Goal: Information Seeking & Learning: Understand process/instructions

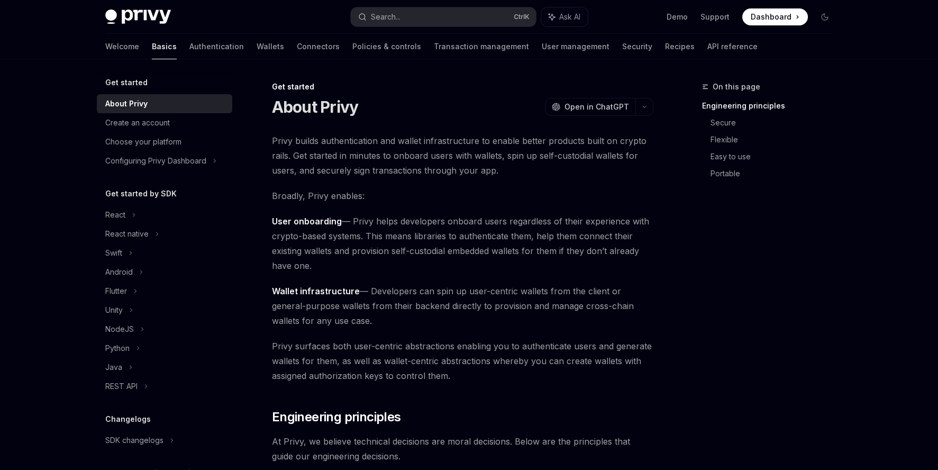
click at [159, 391] on div "REST API" at bounding box center [164, 386] width 135 height 19
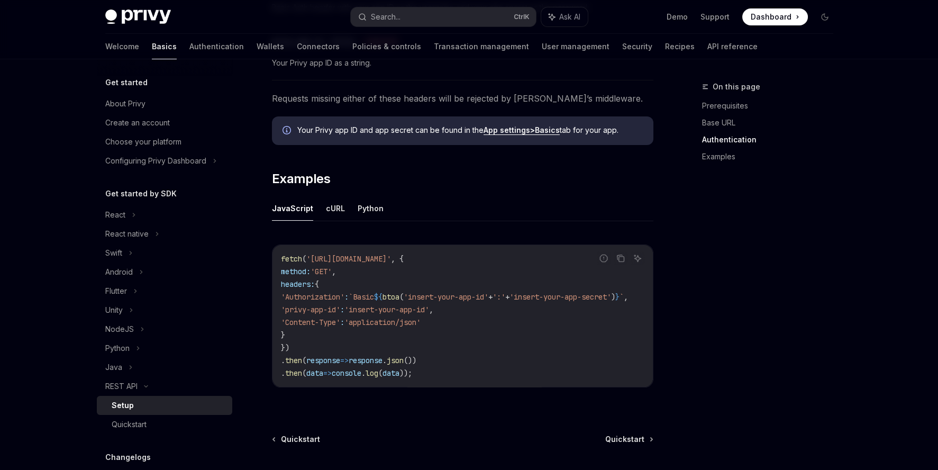
scroll to position [536, 0]
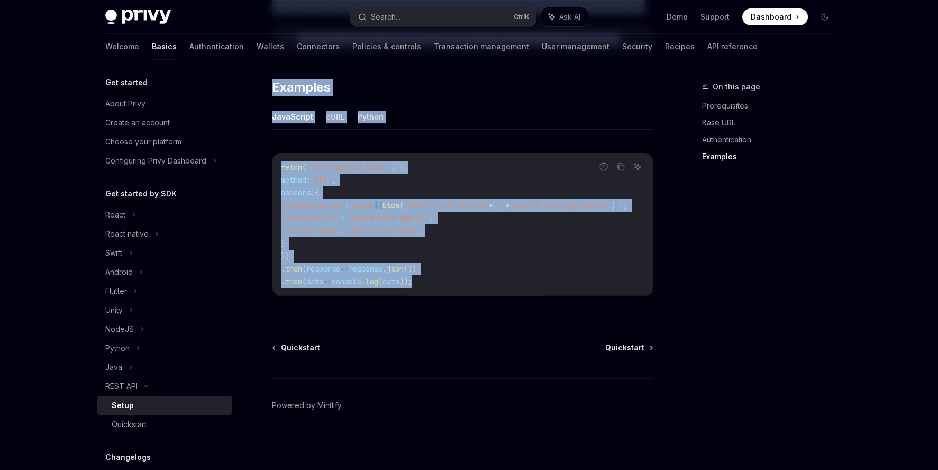
drag, startPoint x: 266, startPoint y: 62, endPoint x: 648, endPoint y: 305, distance: 453.4
copy div "LORE IPS Dolor SitaME Cons ad ElitSED DoeiUS Temp in UtlaBOR ​ Etdoloremagna Al…"
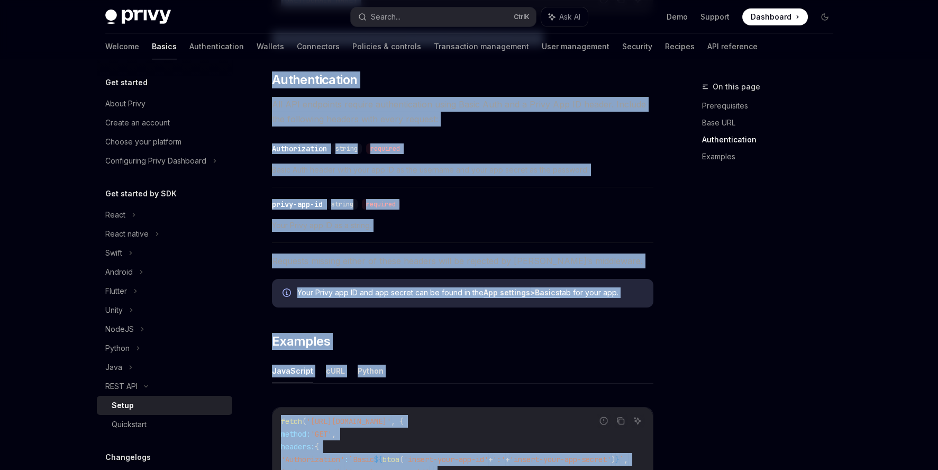
scroll to position [272, 0]
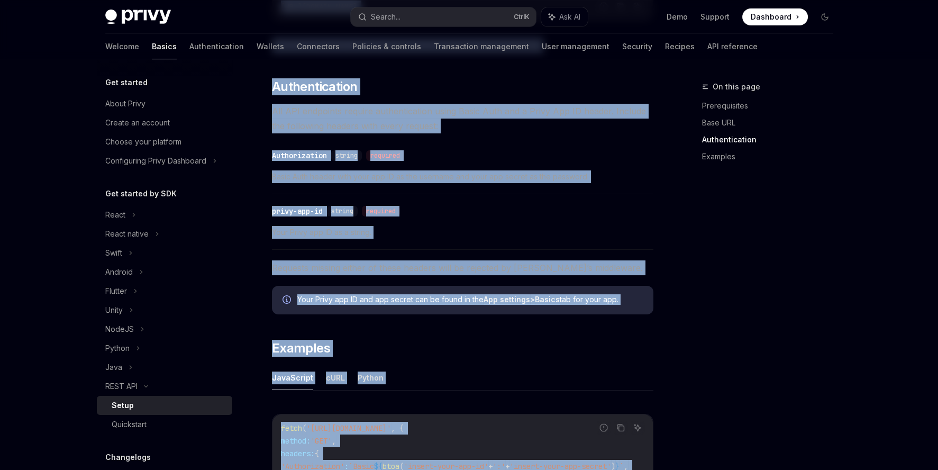
click at [65, 283] on div "Privy Docs home page Search... Ctrl K Ask AI Demo Support Dashboard Dashboard S…" at bounding box center [469, 229] width 938 height 1002
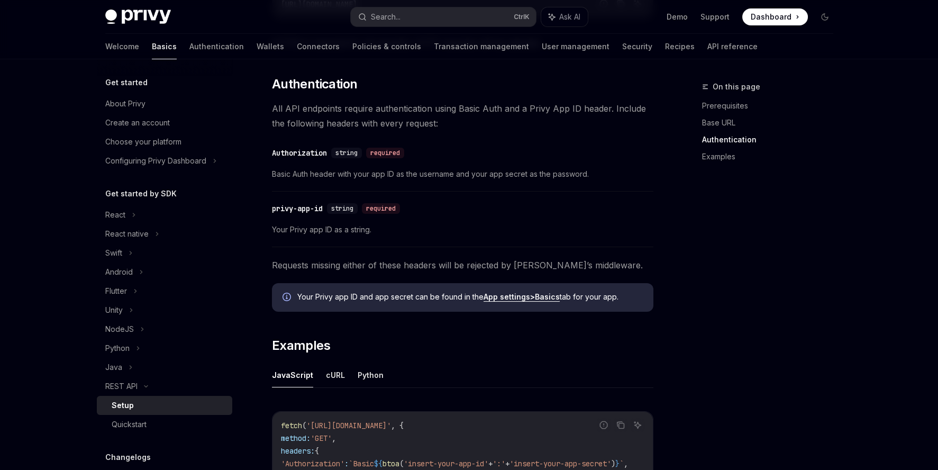
scroll to position [536, 0]
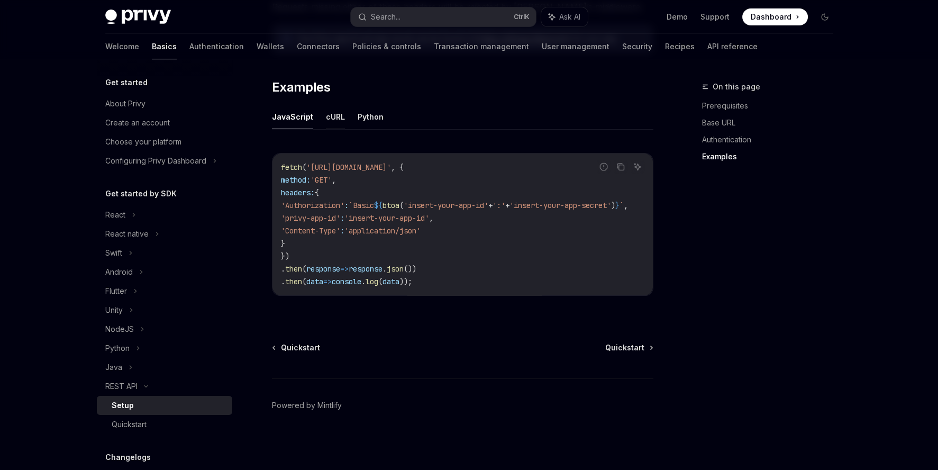
click at [327, 117] on button "cURL" at bounding box center [335, 116] width 19 height 25
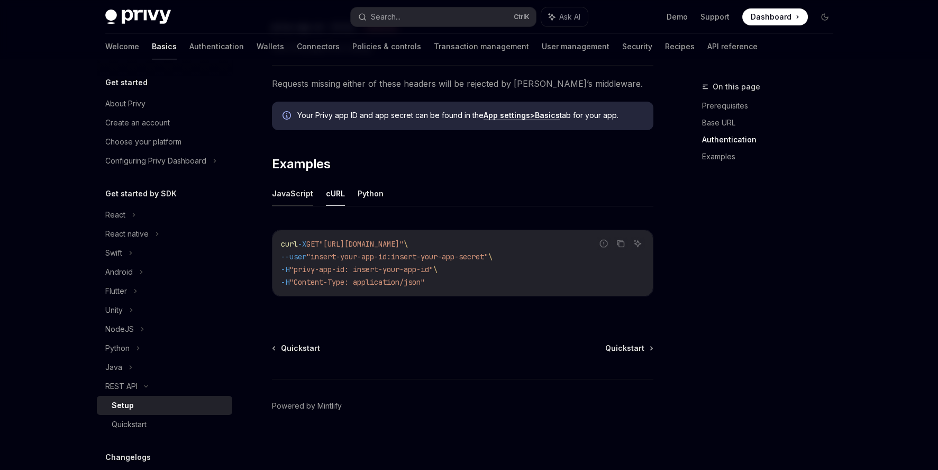
click at [291, 200] on button "JavaScript" at bounding box center [292, 193] width 41 height 25
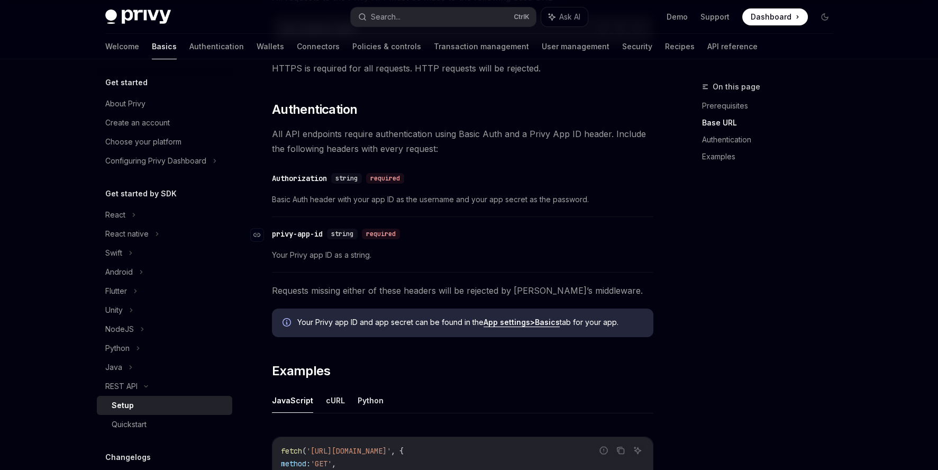
scroll to position [244, 0]
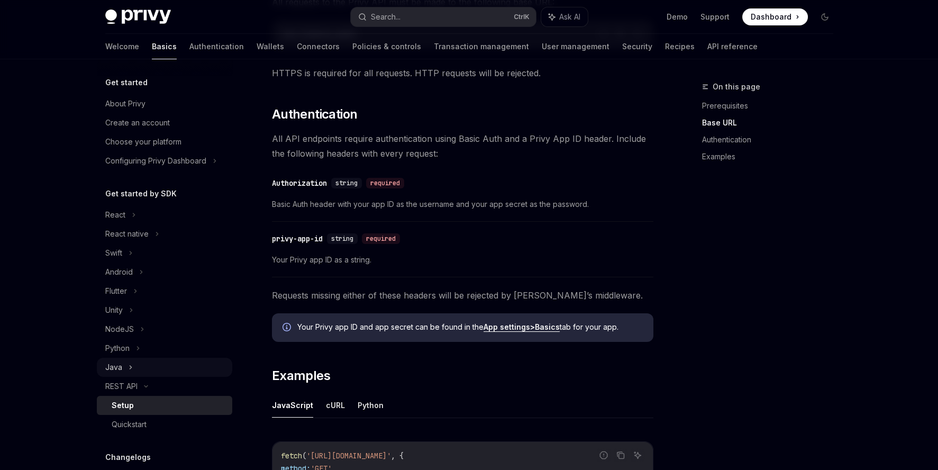
click at [142, 369] on div "Java" at bounding box center [164, 367] width 135 height 19
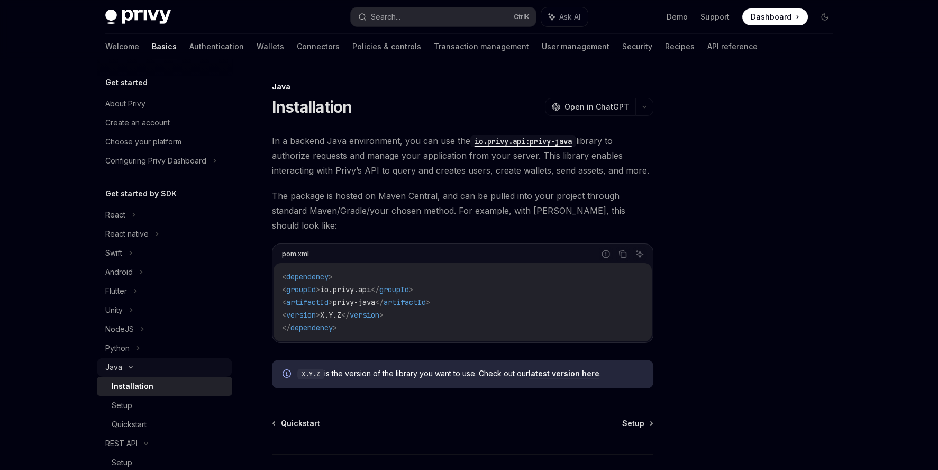
click at [142, 369] on div "Java" at bounding box center [164, 367] width 135 height 19
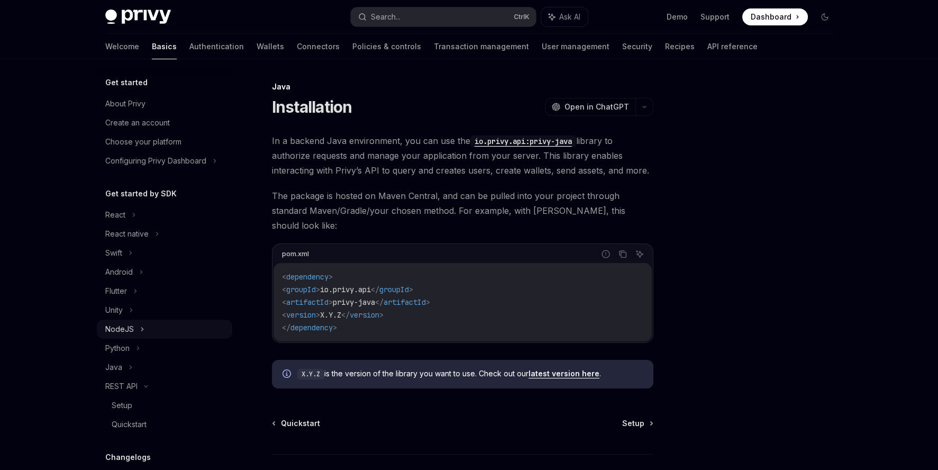
click at [141, 328] on icon at bounding box center [142, 329] width 4 height 13
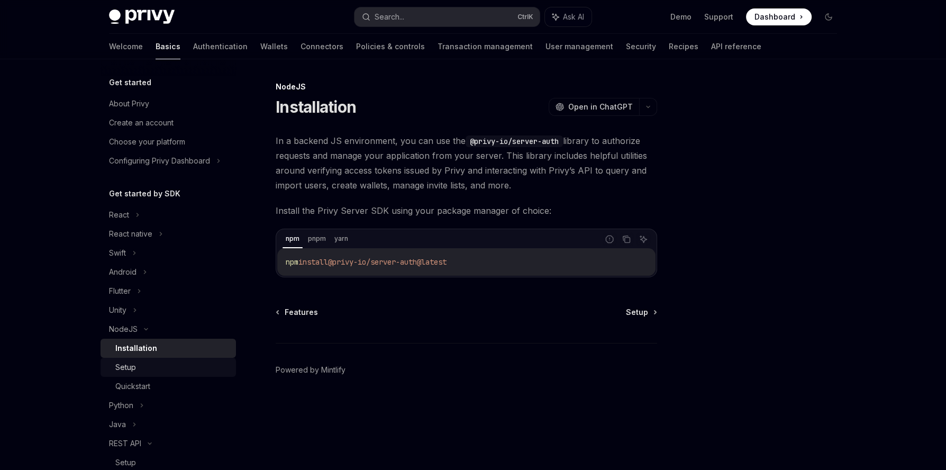
click at [154, 368] on div "Setup" at bounding box center [172, 367] width 114 height 13
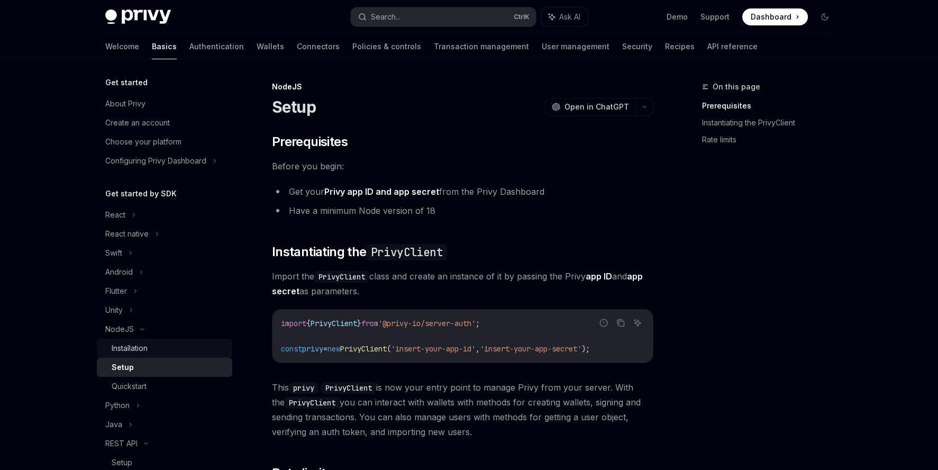
click at [159, 352] on div "Installation" at bounding box center [169, 348] width 114 height 13
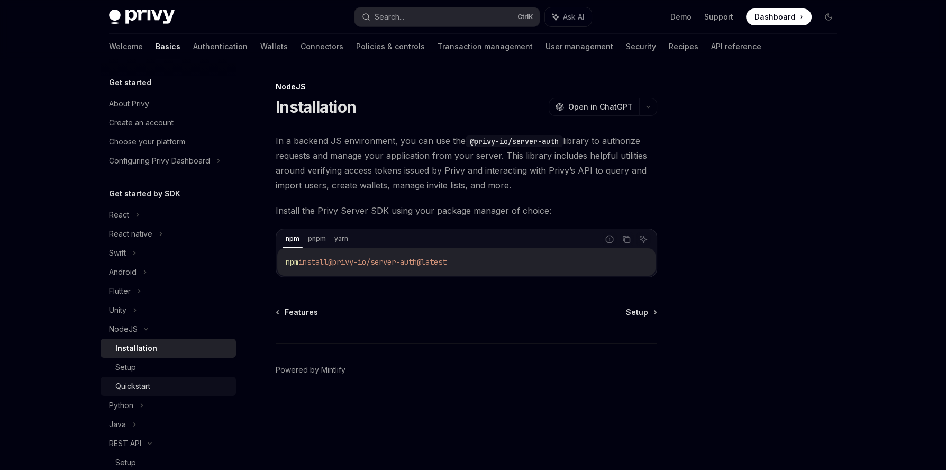
click at [153, 386] on div "Quickstart" at bounding box center [172, 386] width 114 height 13
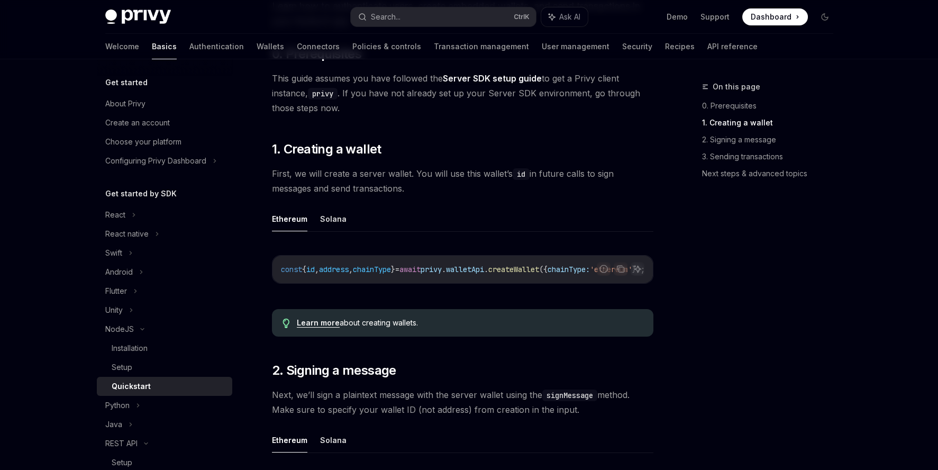
scroll to position [264, 0]
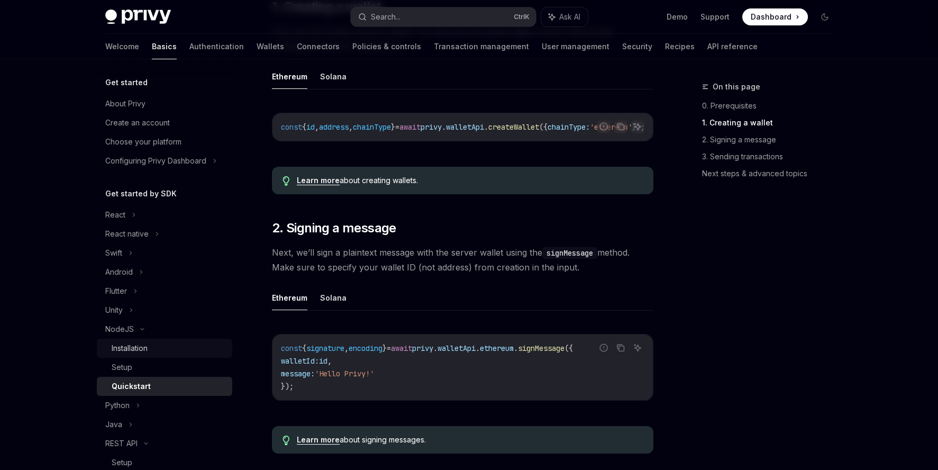
click at [175, 343] on div "Installation" at bounding box center [169, 348] width 114 height 13
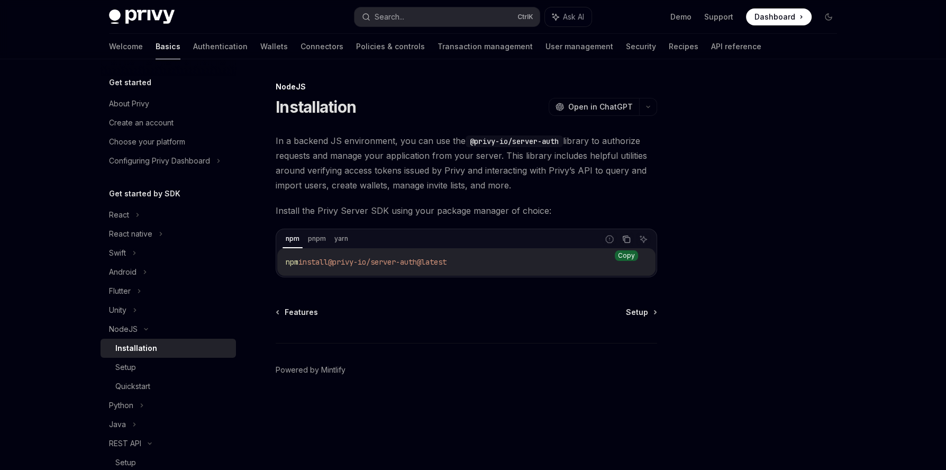
click at [626, 241] on icon "Copy the contents from the code block" at bounding box center [626, 239] width 8 height 8
click at [626, 241] on icon "Copy the contents from the code block" at bounding box center [626, 239] width 8 height 6
click at [177, 154] on div "Configuring Privy Dashboard" at bounding box center [159, 160] width 101 height 13
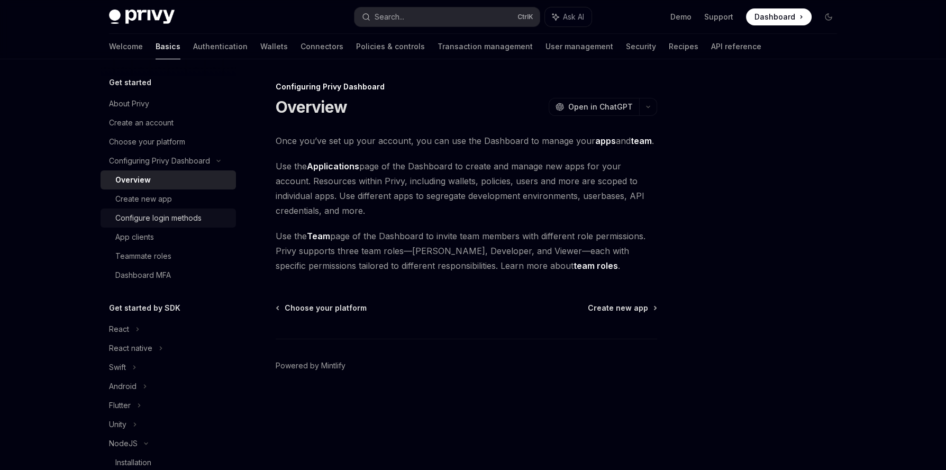
click at [182, 211] on link "Configure login methods" at bounding box center [167, 217] width 135 height 19
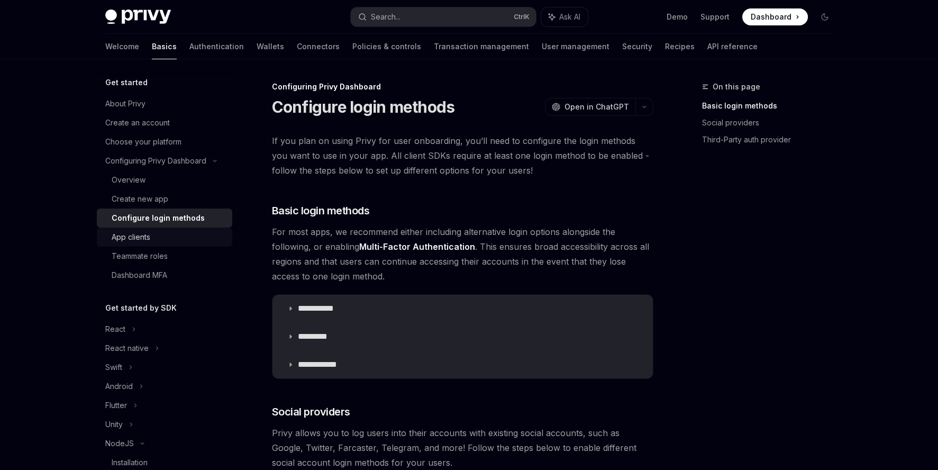
click at [179, 229] on link "App clients" at bounding box center [164, 236] width 135 height 19
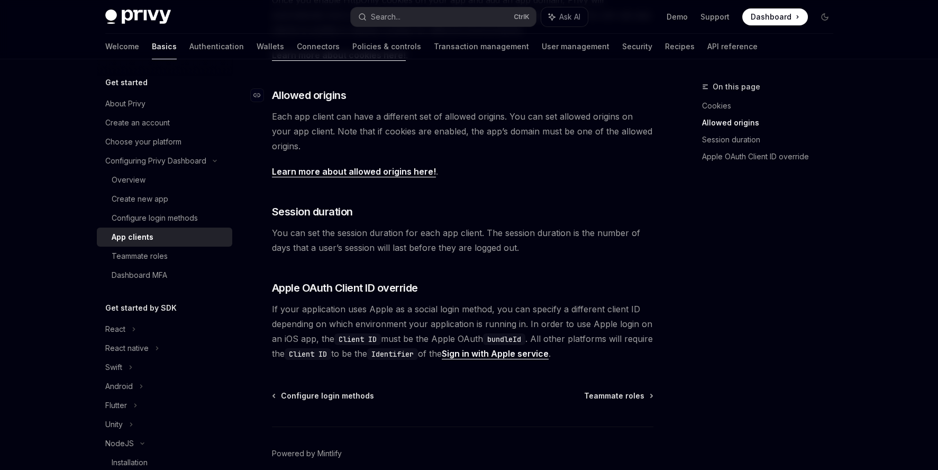
scroll to position [375, 0]
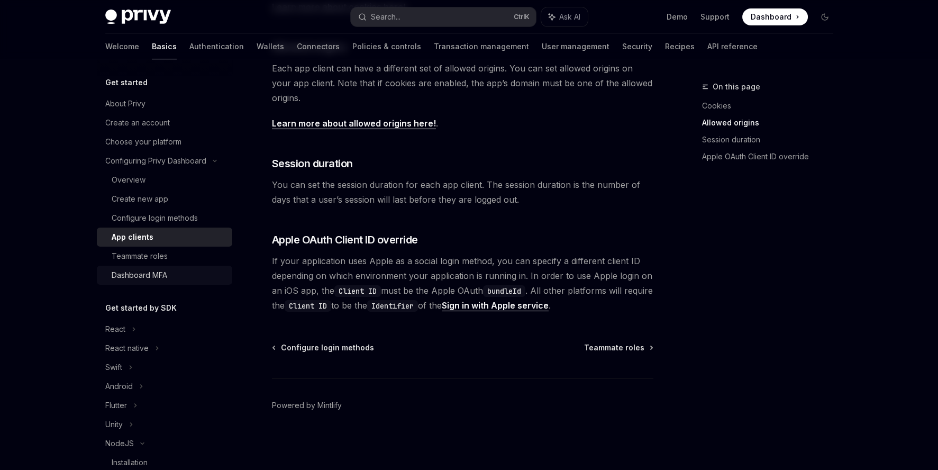
click at [181, 275] on div "Dashboard MFA" at bounding box center [169, 275] width 114 height 13
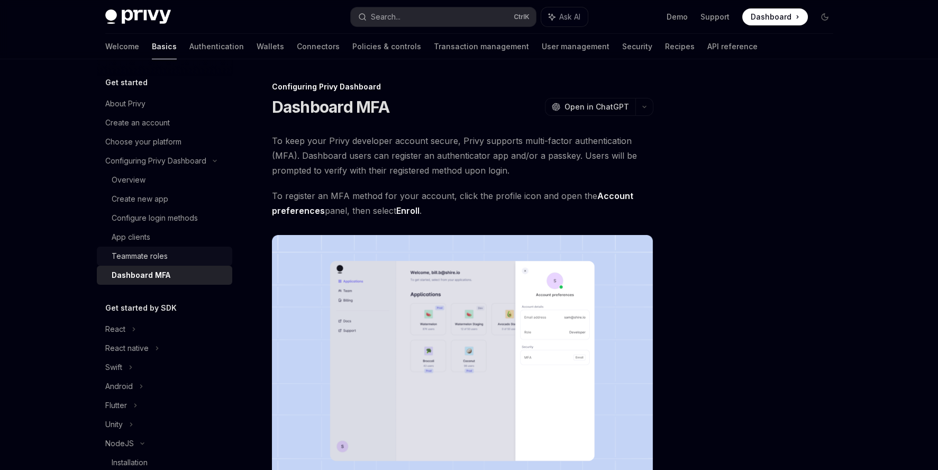
click at [178, 262] on div "Teammate roles" at bounding box center [169, 256] width 114 height 13
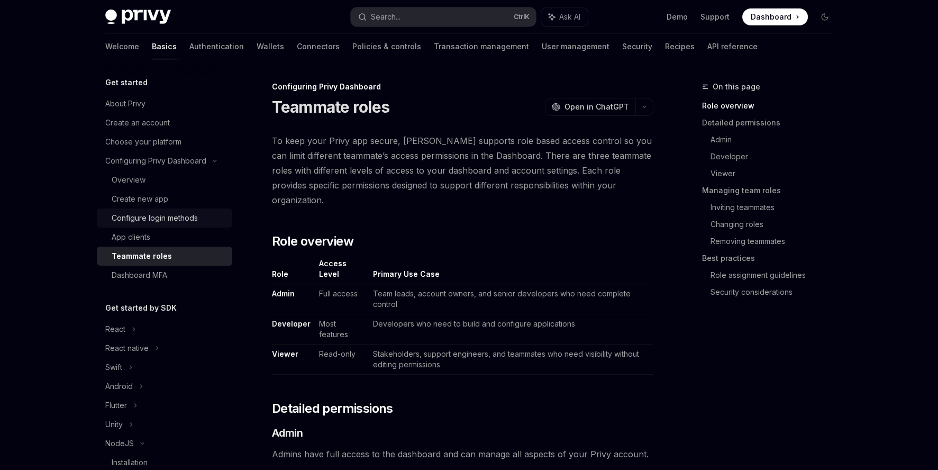
click at [185, 217] on div "Configure login methods" at bounding box center [155, 218] width 86 height 13
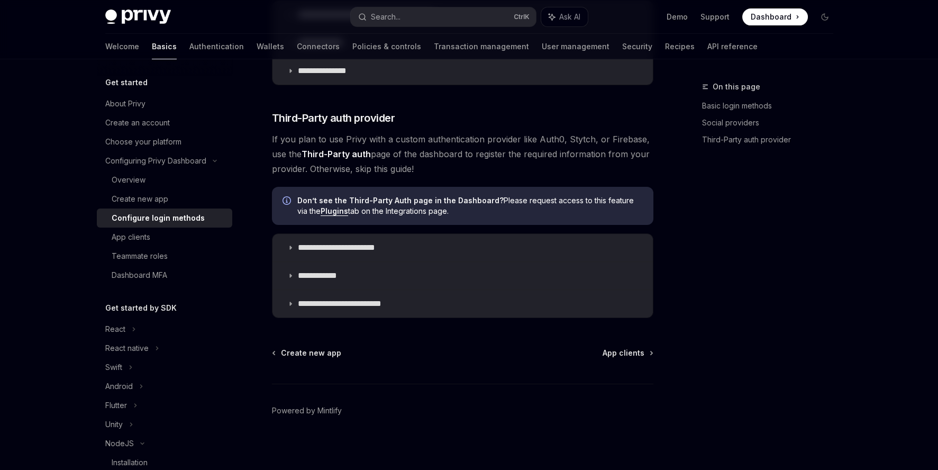
scroll to position [542, 0]
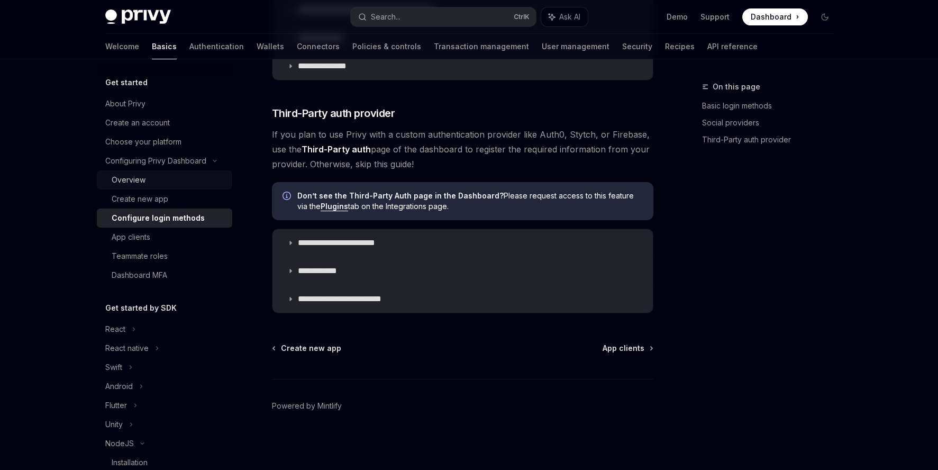
click at [181, 186] on div "Overview" at bounding box center [169, 179] width 114 height 13
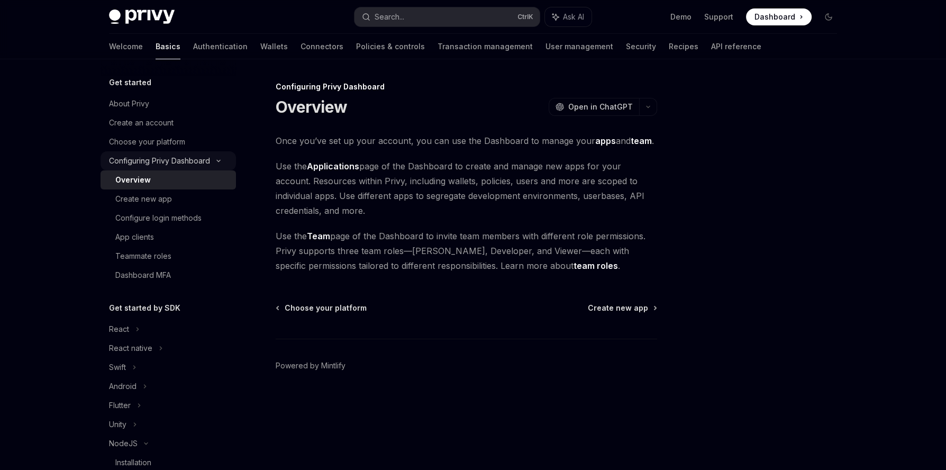
click at [174, 166] on div "Configuring Privy Dashboard" at bounding box center [159, 160] width 101 height 13
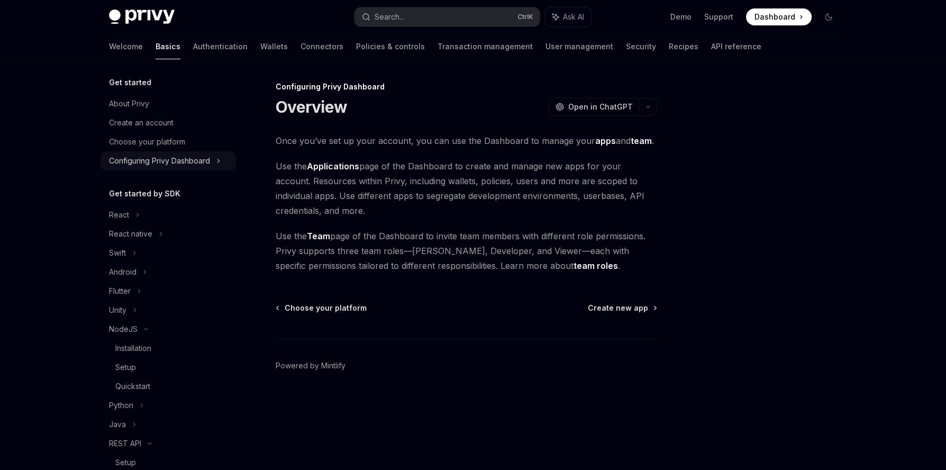
click at [174, 166] on div "Configuring Privy Dashboard" at bounding box center [159, 160] width 101 height 13
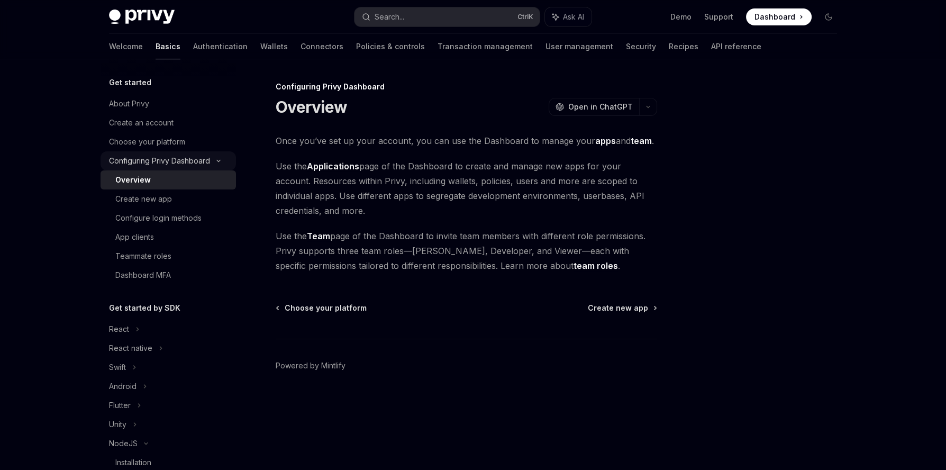
click at [173, 161] on div "Configuring Privy Dashboard" at bounding box center [159, 160] width 101 height 13
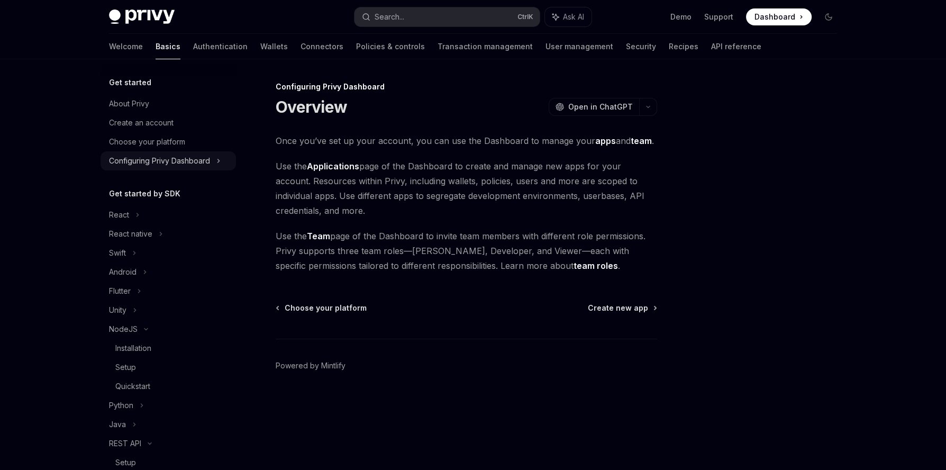
click at [173, 161] on div "Configuring Privy Dashboard" at bounding box center [159, 160] width 101 height 13
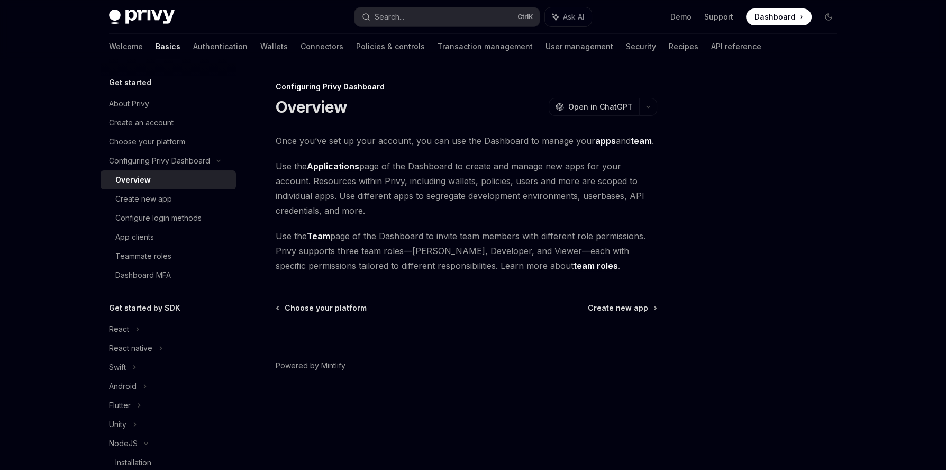
click at [162, 181] on div "Overview" at bounding box center [172, 179] width 114 height 13
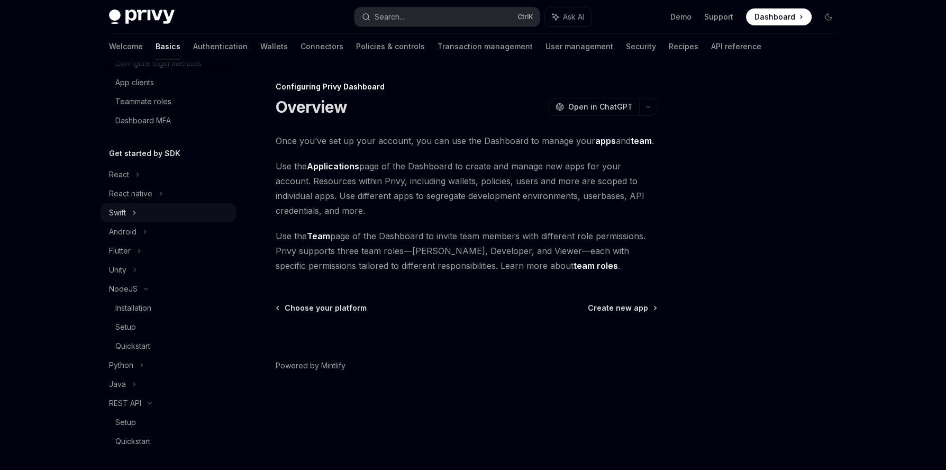
scroll to position [159, 0]
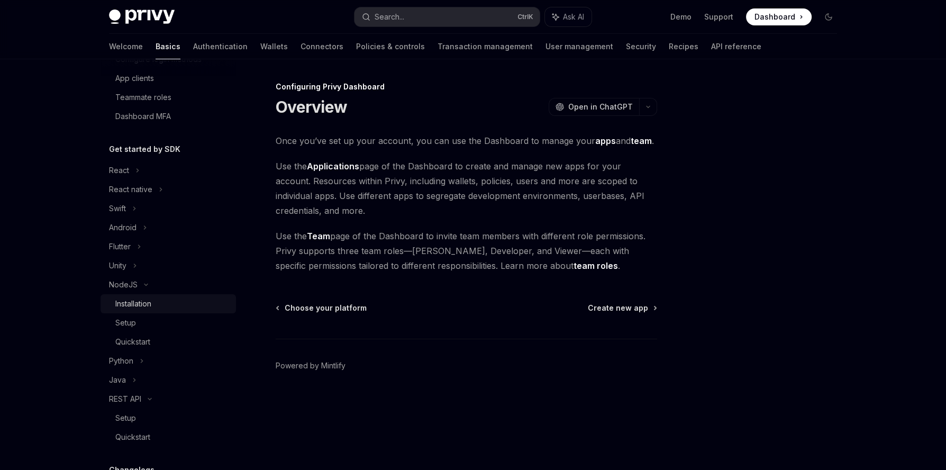
click at [191, 301] on div "Installation" at bounding box center [172, 303] width 114 height 13
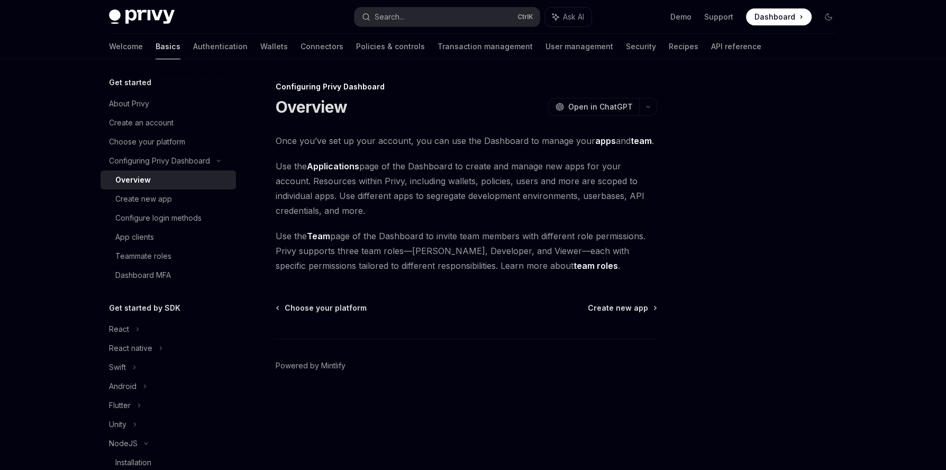
click at [156, 44] on link "Basics" at bounding box center [168, 46] width 25 height 25
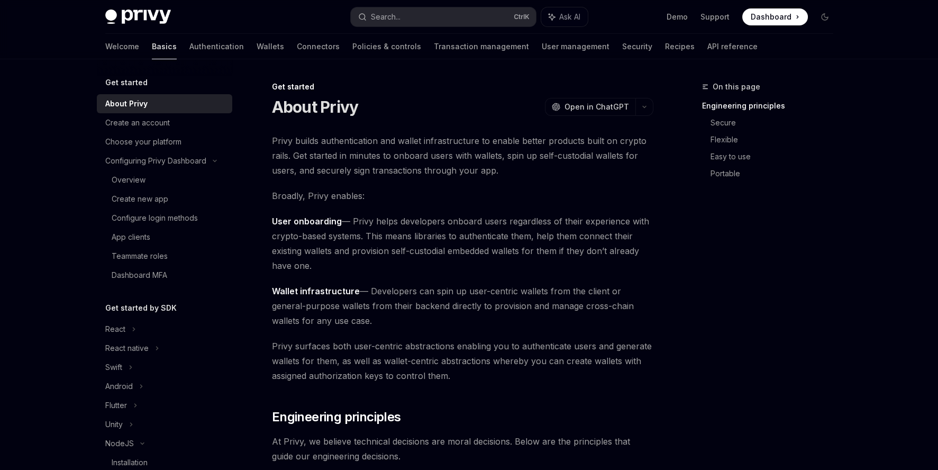
click at [152, 49] on link "Basics" at bounding box center [164, 46] width 25 height 25
type textarea "*"
click at [119, 82] on h5 "Get started" at bounding box center [126, 82] width 42 height 13
click at [161, 94] on div "Get started About Privy Create an account Choose your platform Configuring Priv…" at bounding box center [164, 180] width 135 height 208
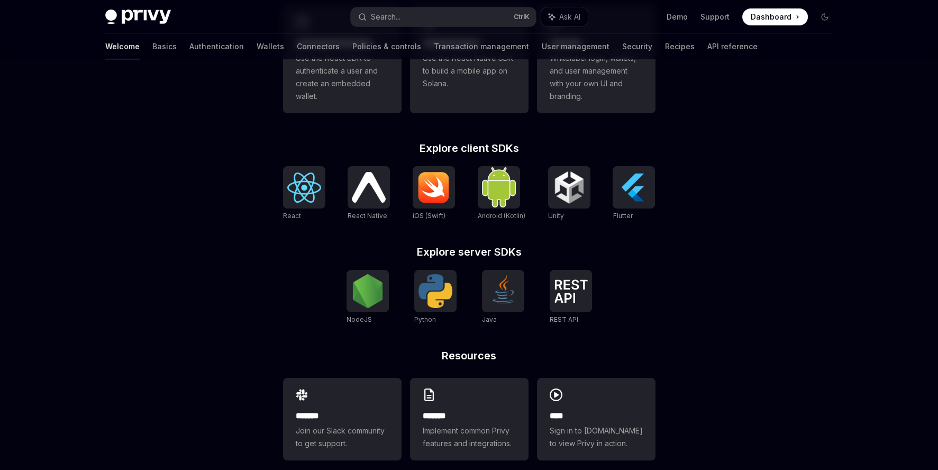
scroll to position [370, 0]
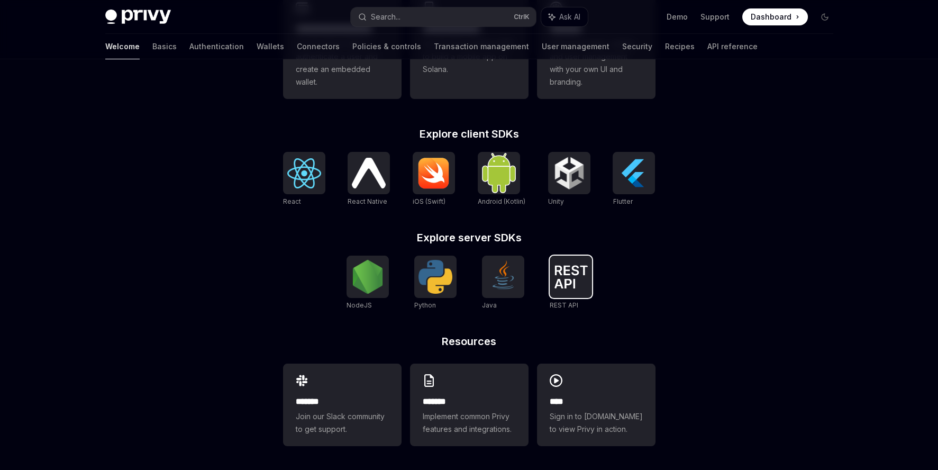
click at [585, 263] on div at bounding box center [571, 276] width 42 height 42
type textarea "*"
click at [294, 171] on img at bounding box center [304, 173] width 34 height 30
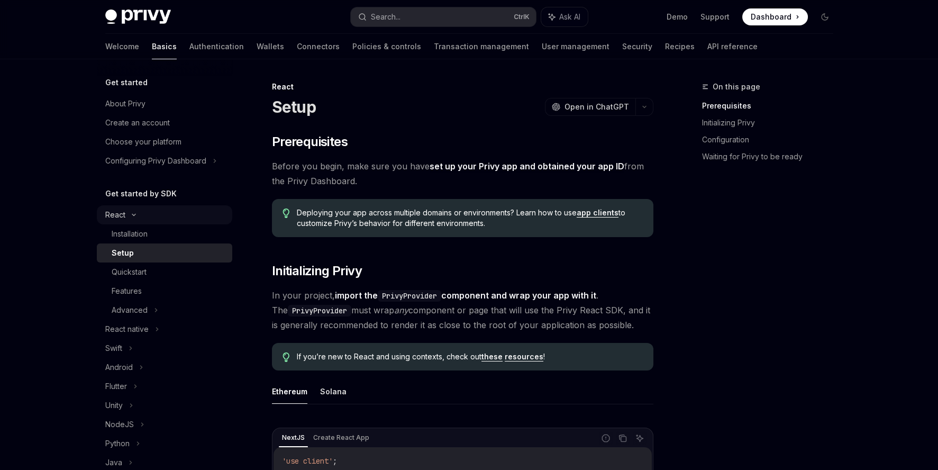
click at [131, 218] on div "React" at bounding box center [164, 214] width 135 height 19
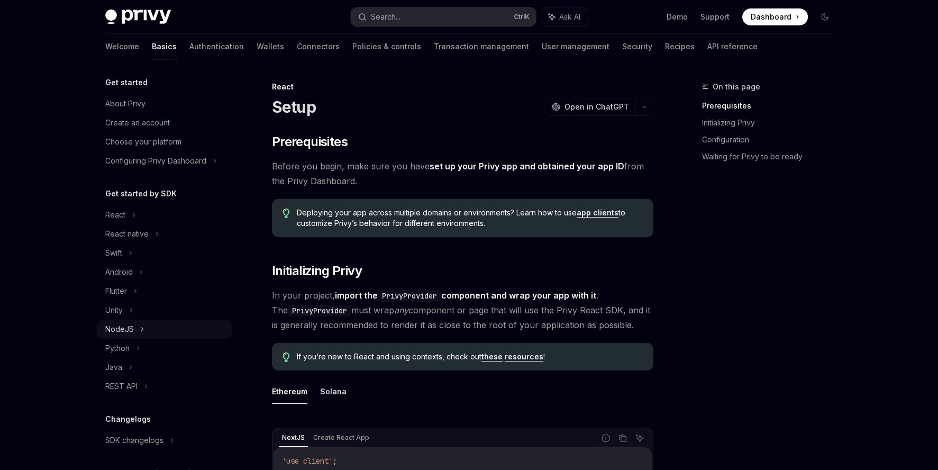
click at [171, 327] on div "NodeJS" at bounding box center [164, 328] width 135 height 19
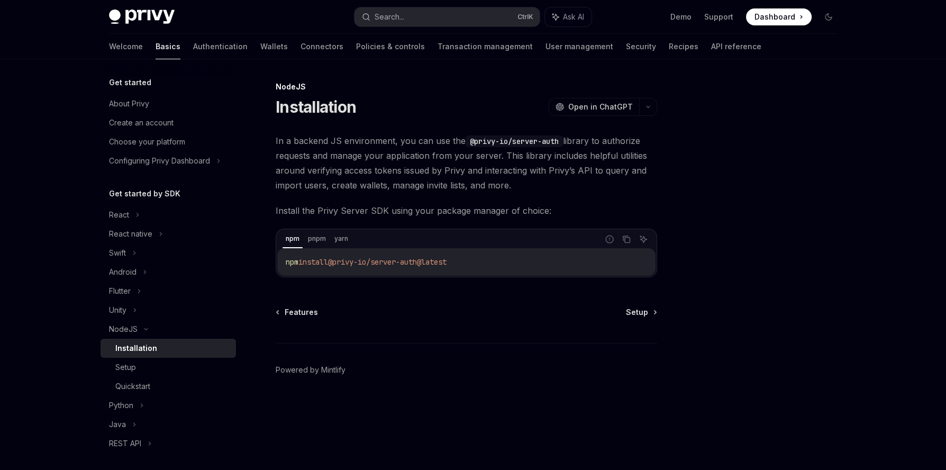
click at [543, 267] on code "npm install @privy-io/server-auth@latest" at bounding box center [466, 261] width 361 height 13
click at [539, 263] on code "npm install @privy-io/server-auth@latest" at bounding box center [466, 261] width 361 height 13
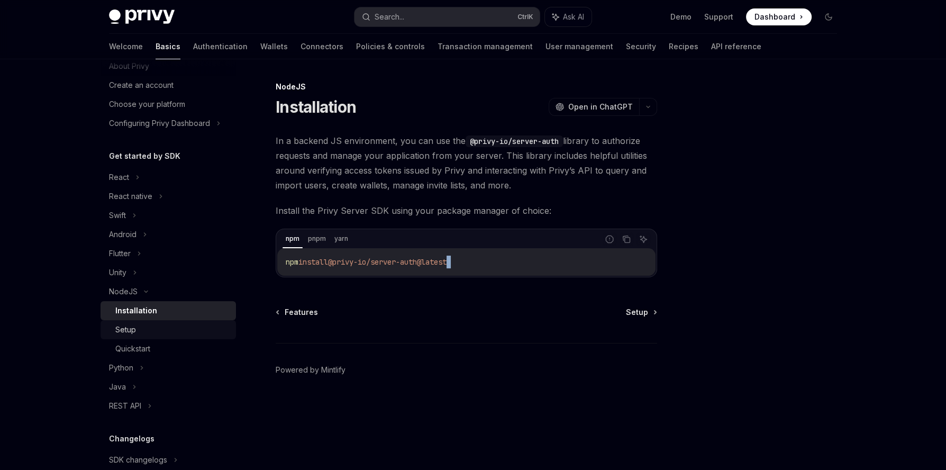
scroll to position [105, 0]
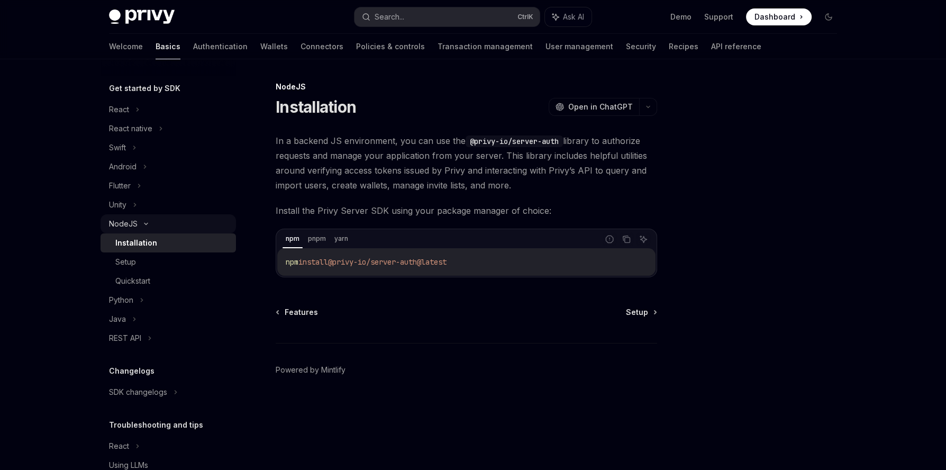
click at [114, 223] on div "NodeJS" at bounding box center [123, 223] width 29 height 13
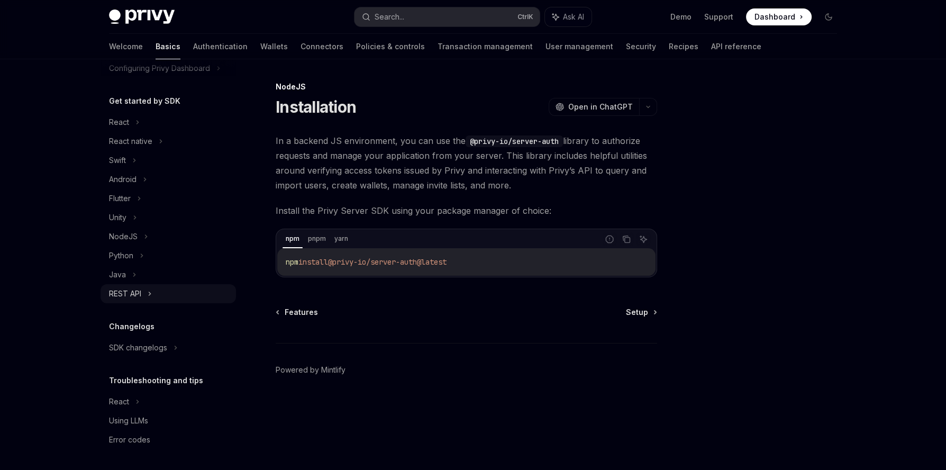
click at [180, 288] on div "REST API" at bounding box center [167, 293] width 135 height 19
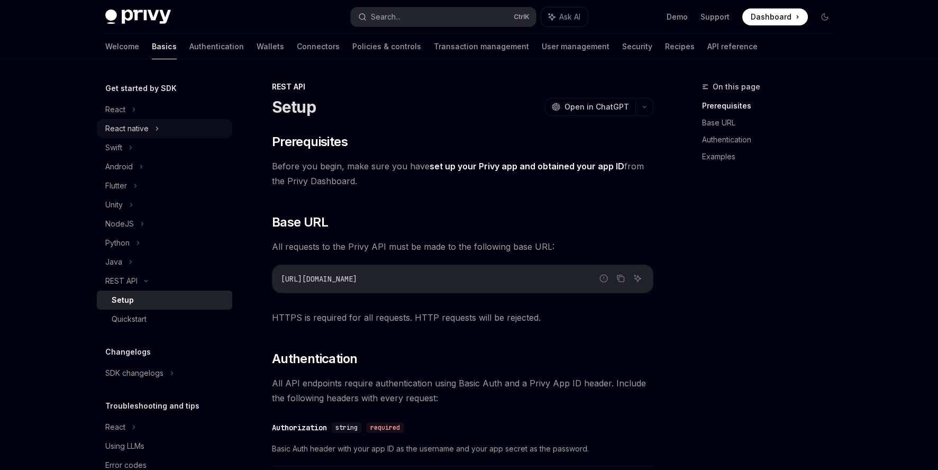
click at [124, 126] on div "React native" at bounding box center [126, 128] width 43 height 13
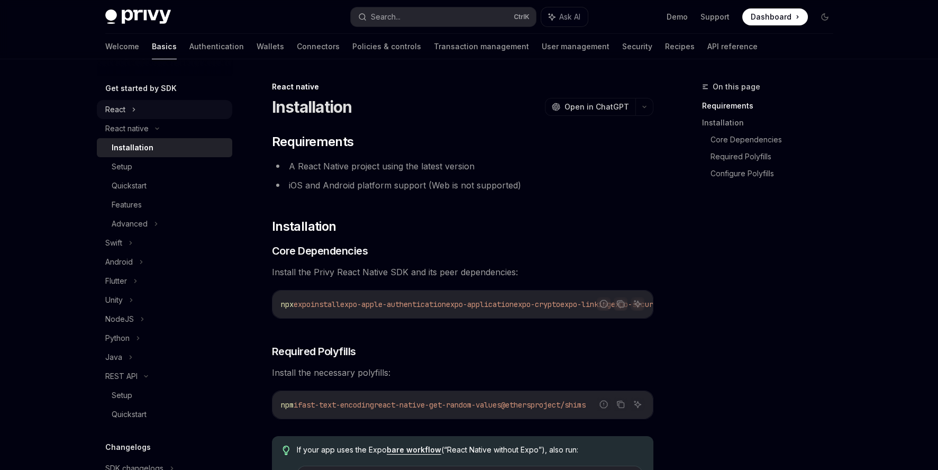
click at [113, 112] on div "React" at bounding box center [115, 109] width 20 height 13
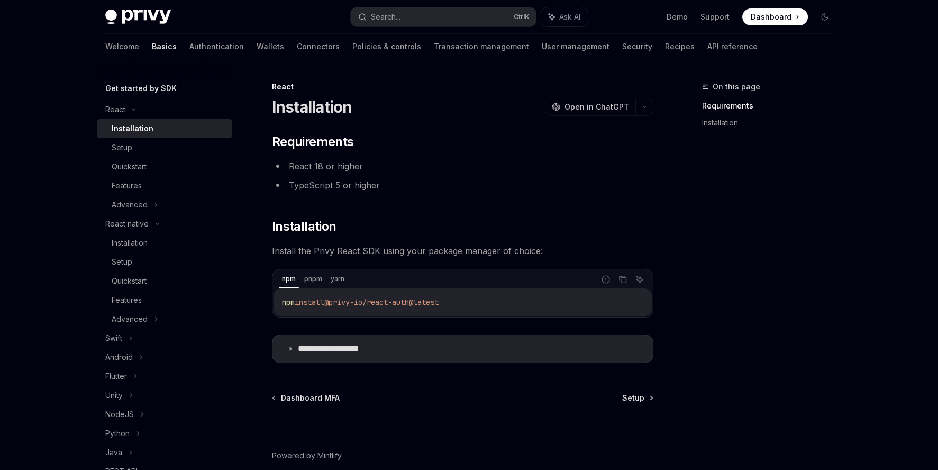
click at [127, 128] on div "Installation" at bounding box center [133, 128] width 42 height 13
type textarea "*"
click at [625, 279] on icon "Copy the contents from the code block" at bounding box center [622, 279] width 8 height 8
click at [623, 282] on icon "Copy the contents from the code block" at bounding box center [622, 279] width 8 height 8
